Goal: Transaction & Acquisition: Book appointment/travel/reservation

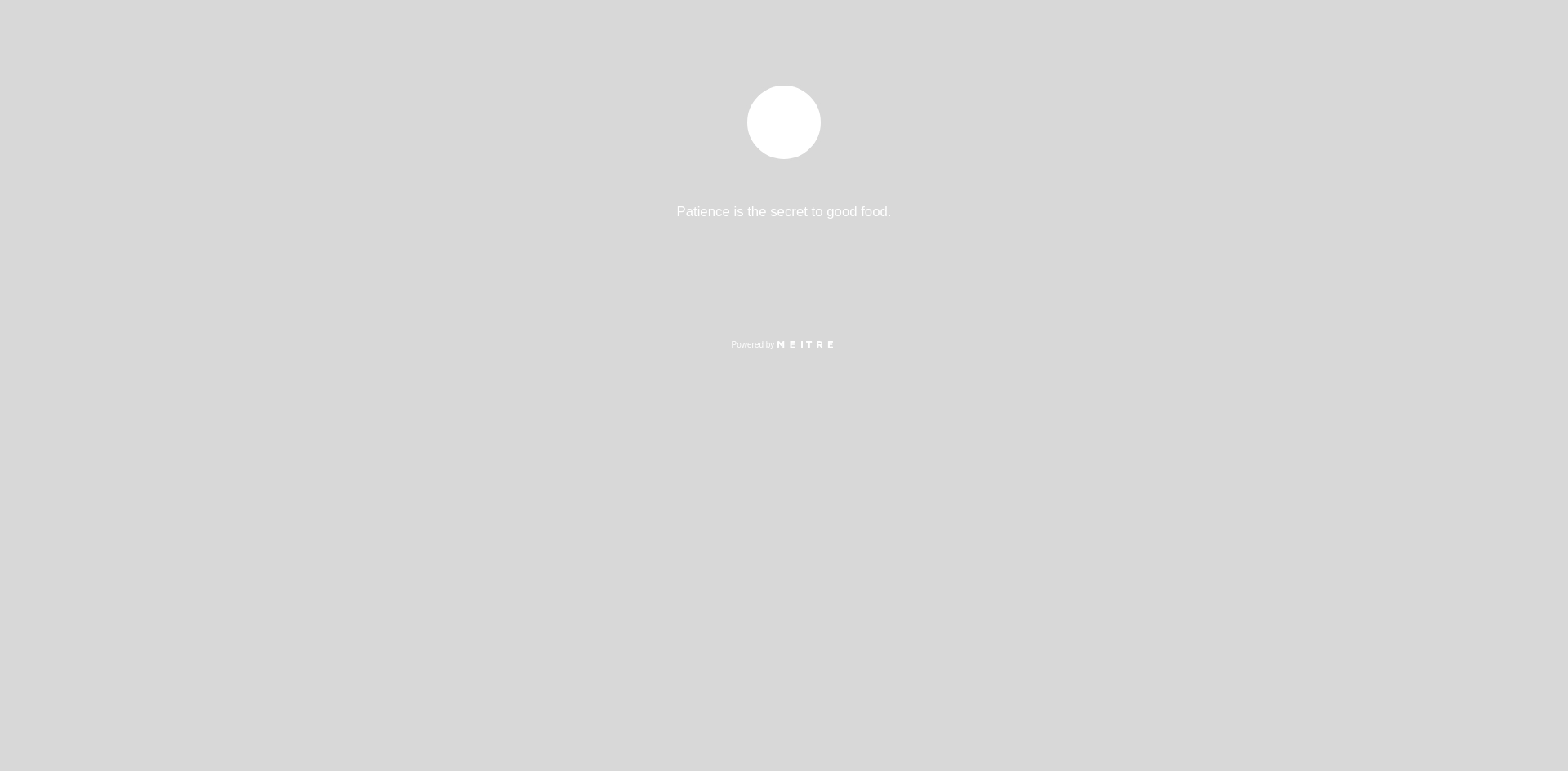
select select "pt"
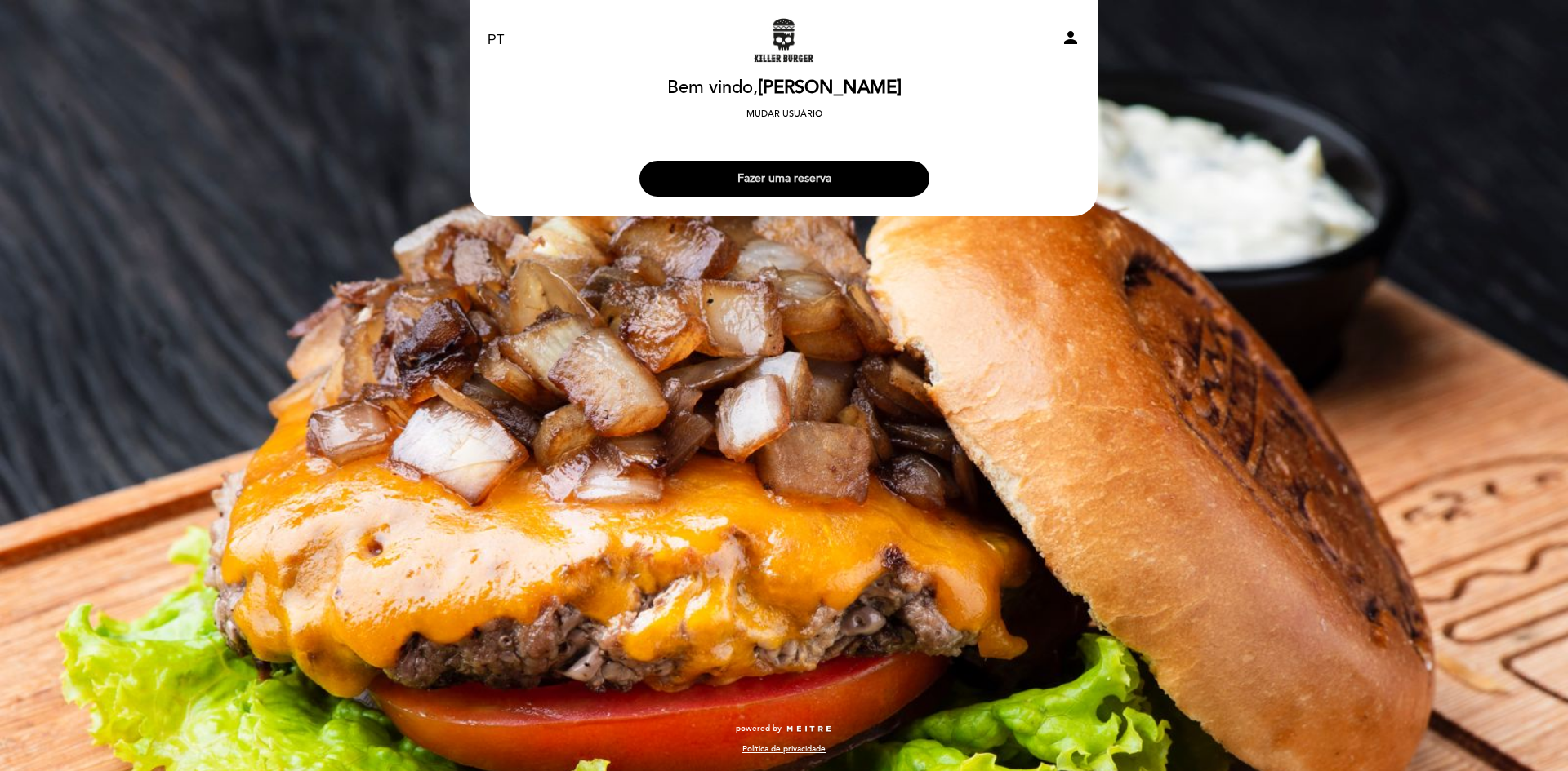
click at [861, 188] on button "Fazer uma reserva" at bounding box center [784, 178] width 289 height 36
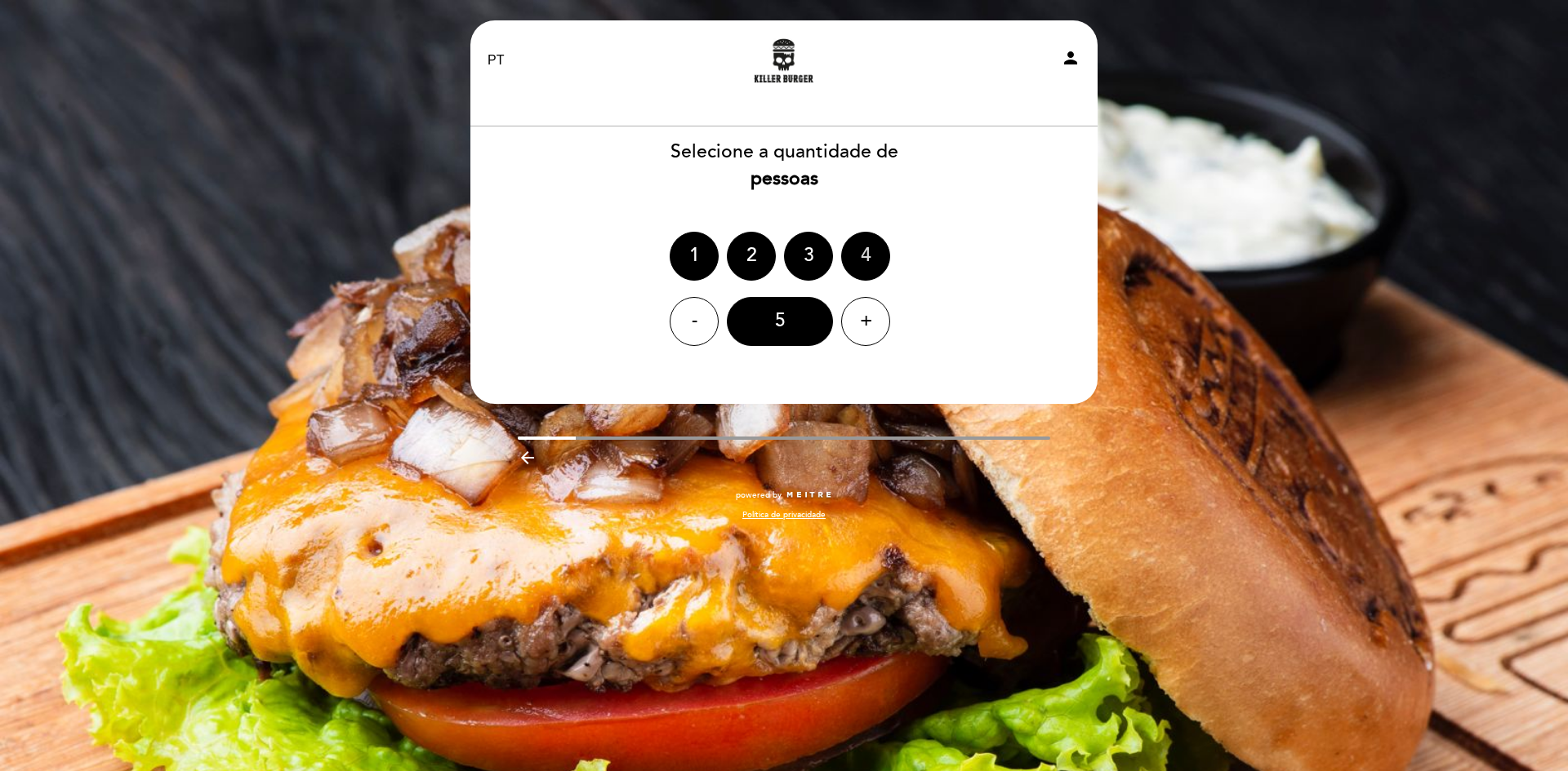
click at [877, 247] on div "4" at bounding box center [866, 256] width 49 height 49
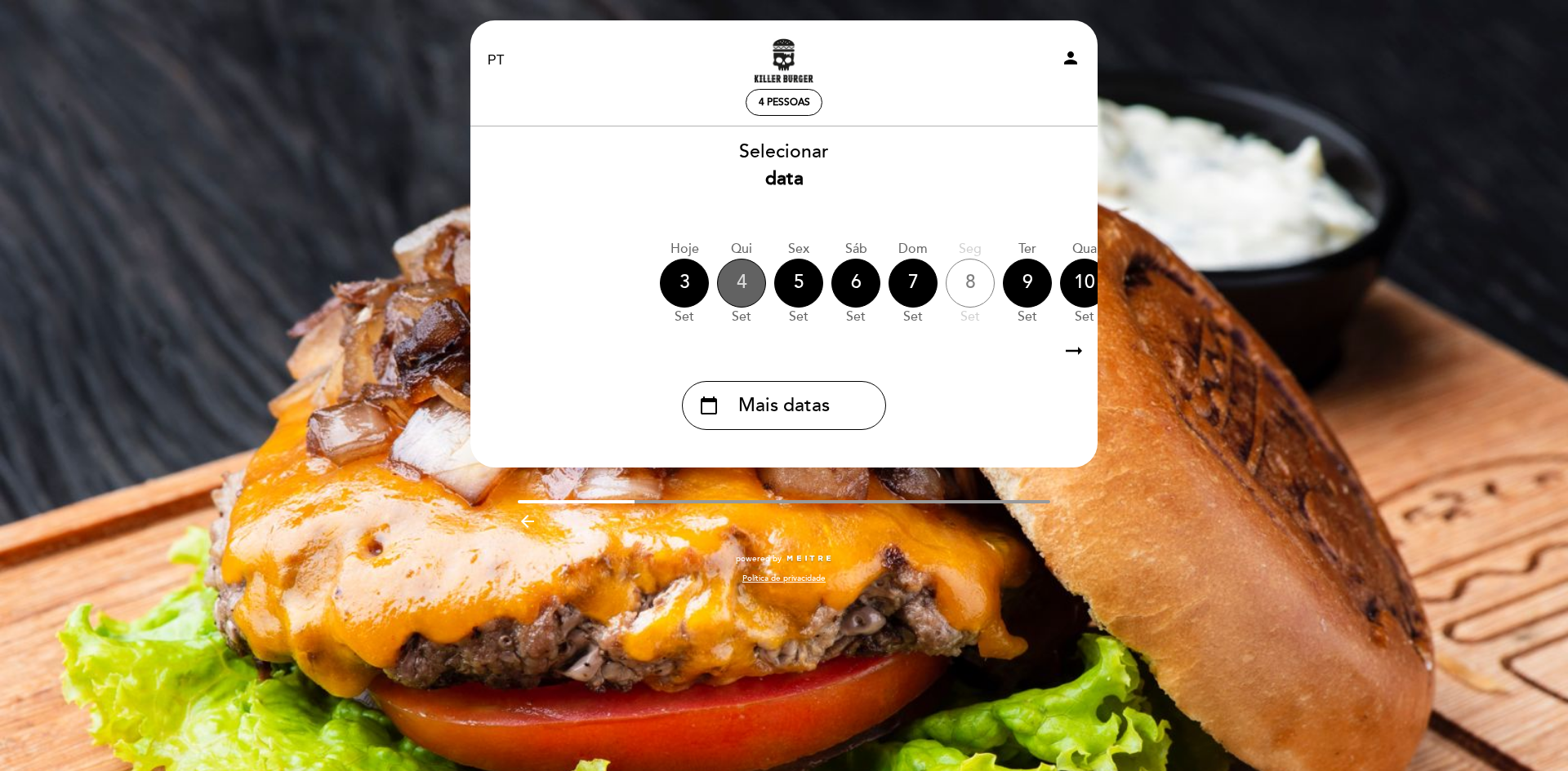
click at [760, 283] on div "4" at bounding box center [742, 283] width 49 height 49
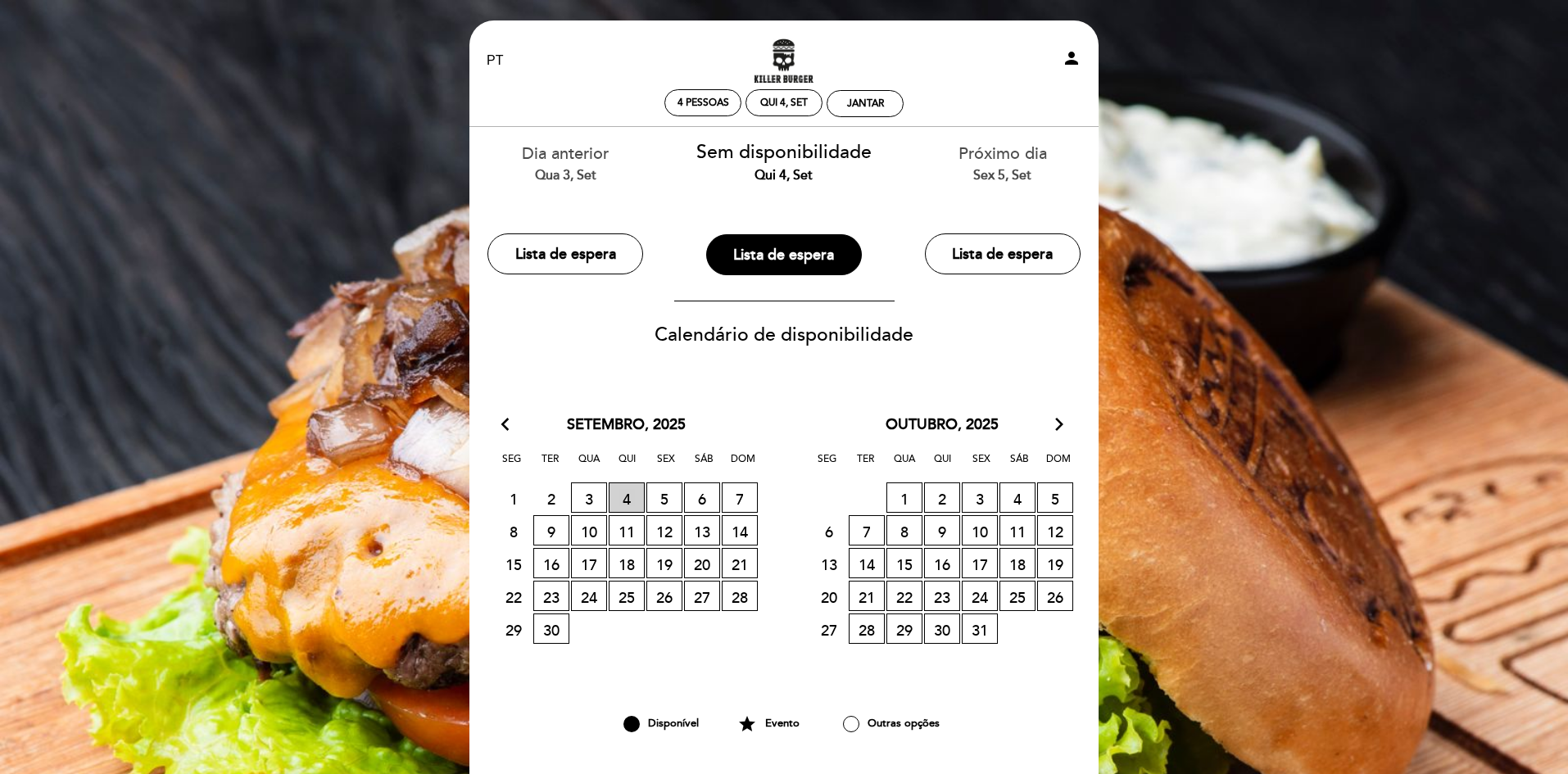
click at [628, 499] on span "4 LISTA DE ESPERA" at bounding box center [626, 498] width 36 height 31
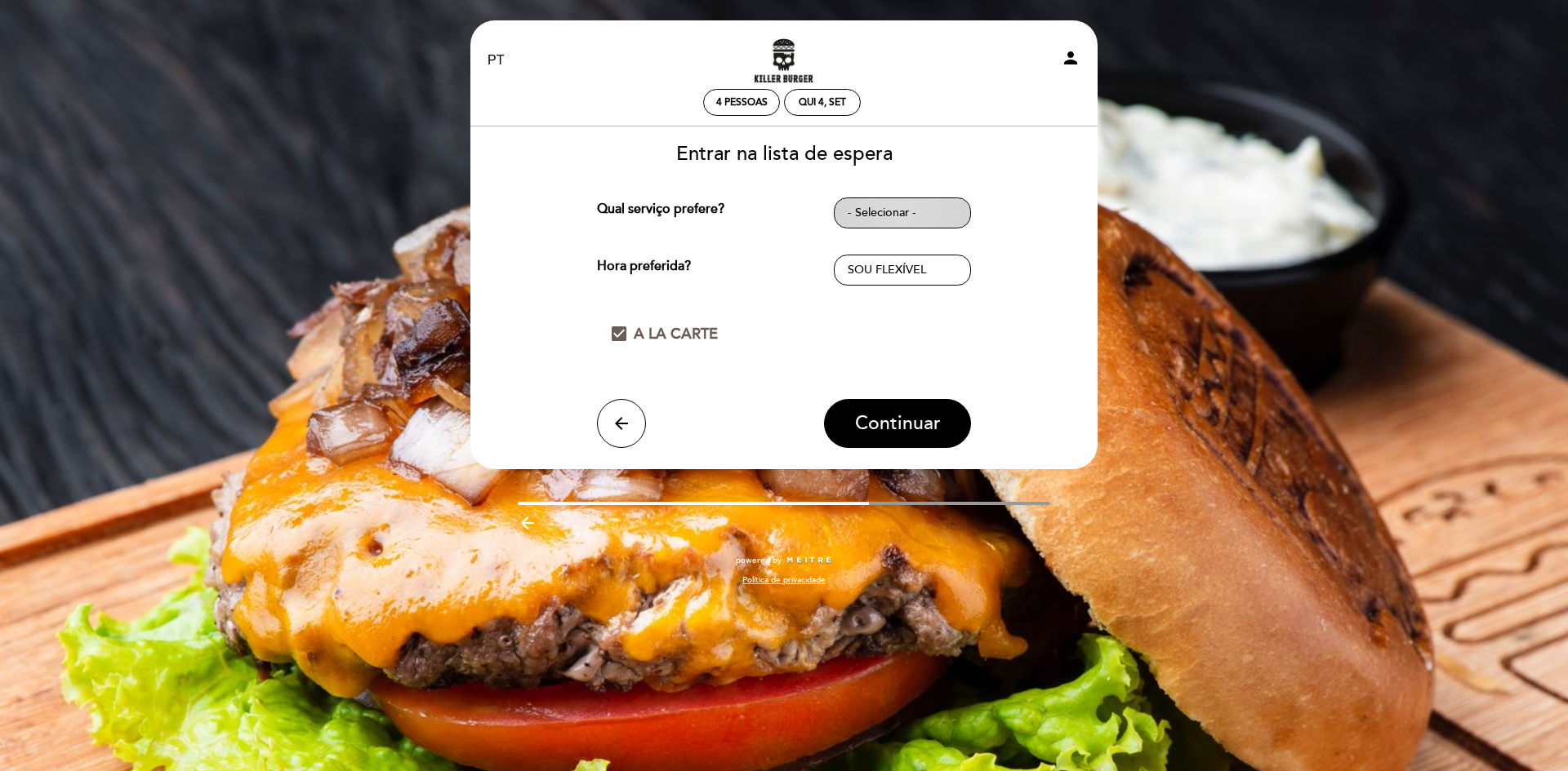
click at [938, 205] on span "- Selecionar -" at bounding box center [902, 212] width 109 height 17
click at [864, 283] on link "JANTAR" at bounding box center [902, 283] width 137 height 19
click at [880, 269] on span "- Selecionar -" at bounding box center [902, 270] width 109 height 17
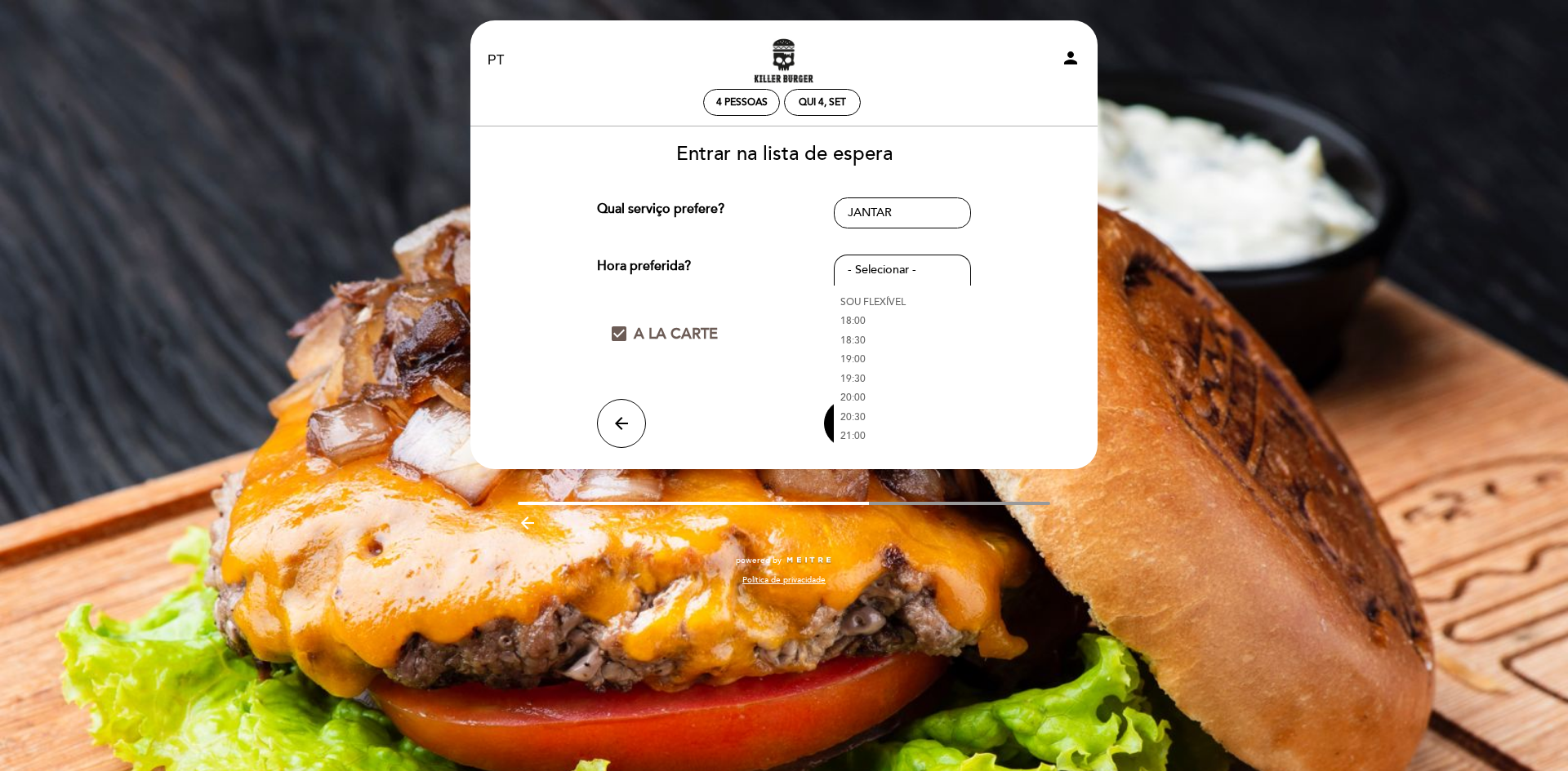
click at [862, 428] on link "21:00" at bounding box center [902, 436] width 137 height 19
click at [887, 422] on span "Continuar" at bounding box center [898, 424] width 86 height 23
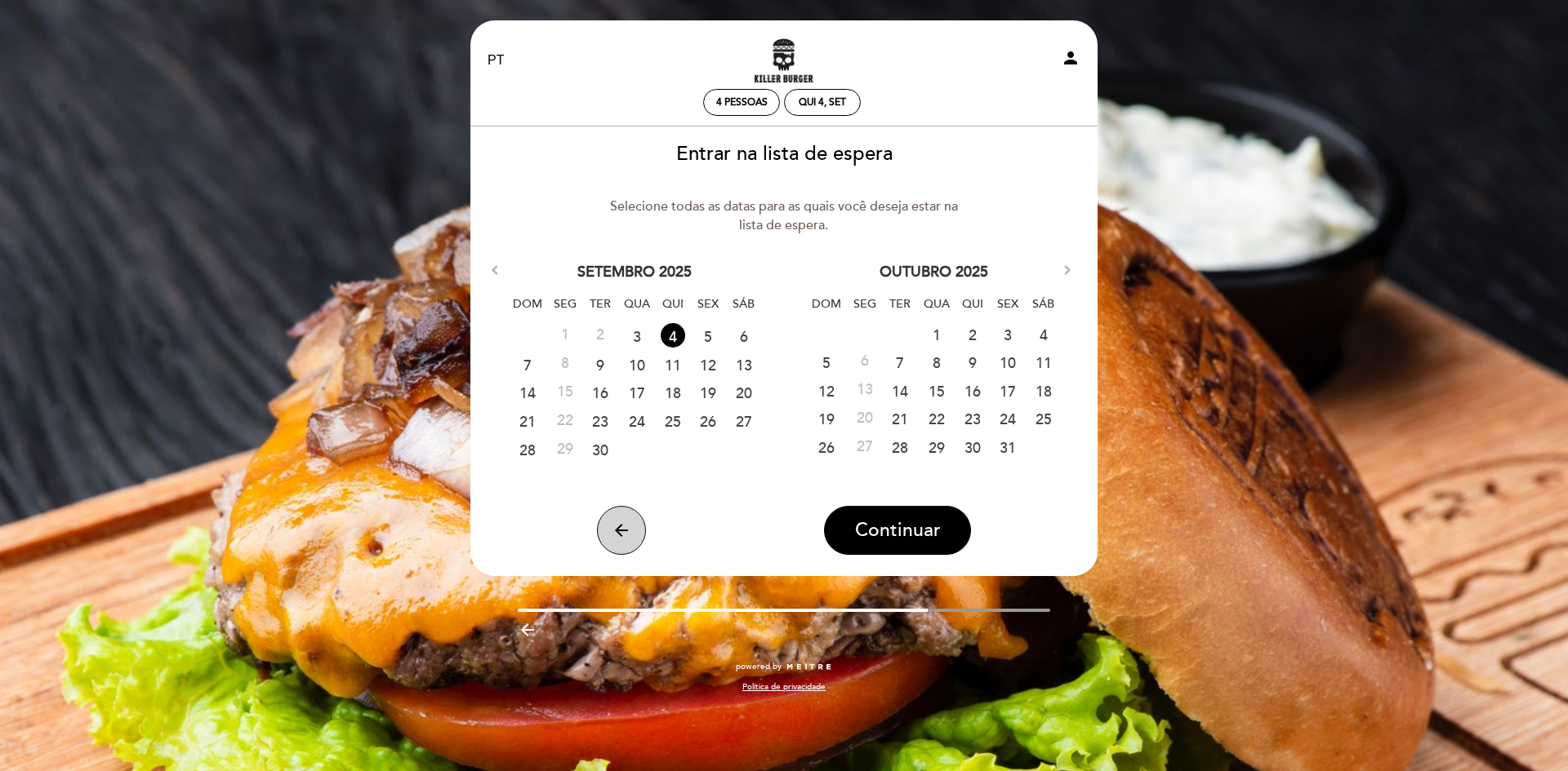
click at [631, 525] on button "arrow_back" at bounding box center [622, 531] width 49 height 49
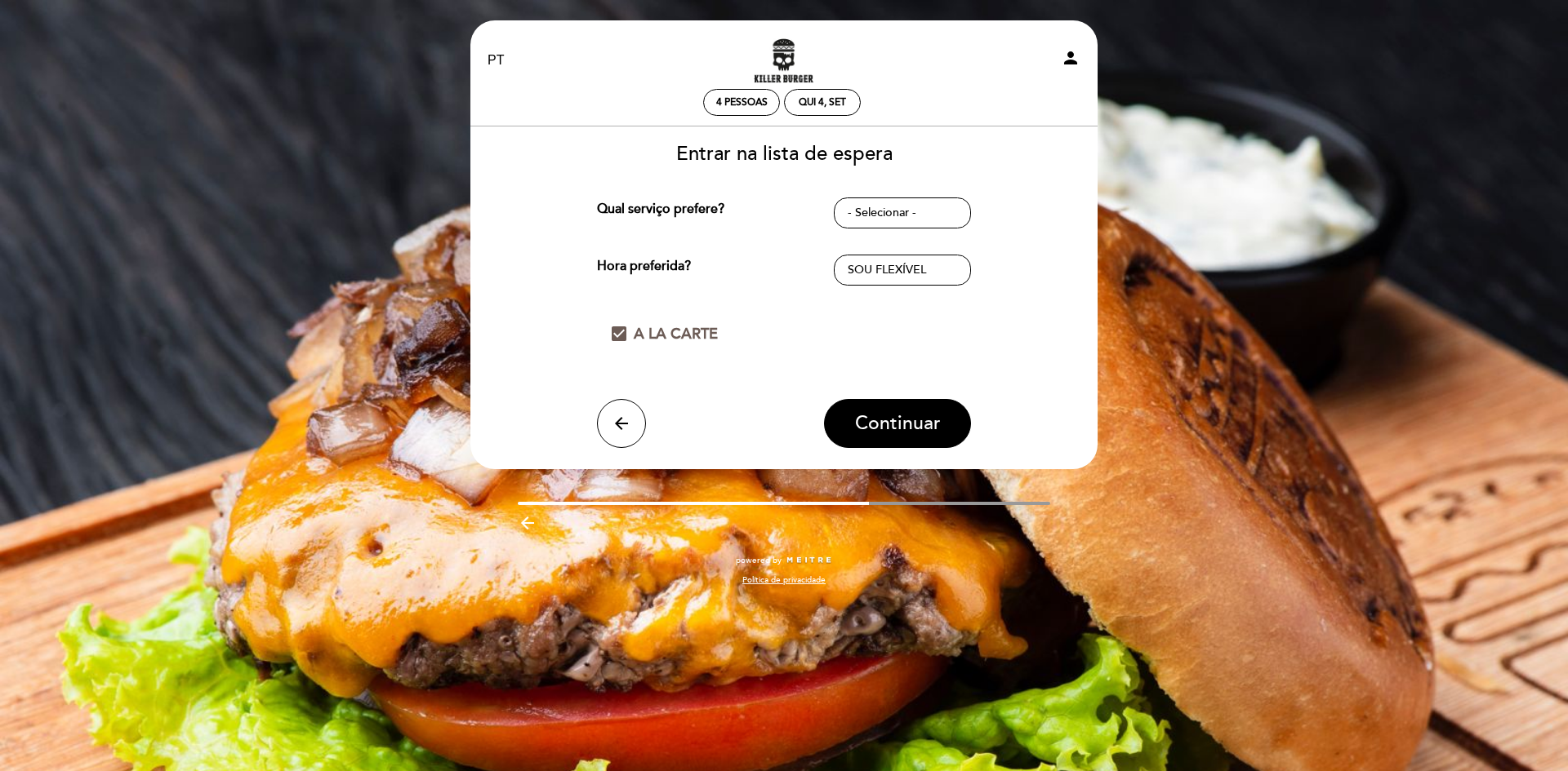
click at [631, 525] on div "arrow_backward" at bounding box center [784, 525] width 533 height 25
click at [612, 400] on button "arrow_back" at bounding box center [622, 424] width 49 height 49
